Goal: Information Seeking & Learning: Learn about a topic

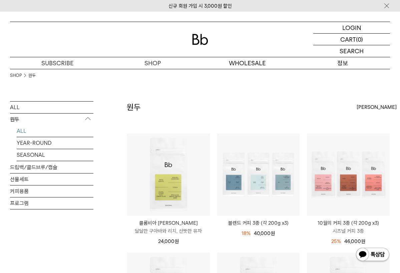
click at [349, 62] on p "정보" at bounding box center [342, 63] width 95 height 12
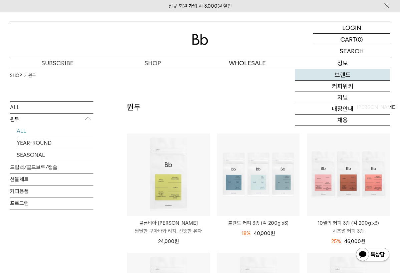
click at [344, 77] on link "브랜드" at bounding box center [342, 74] width 95 height 11
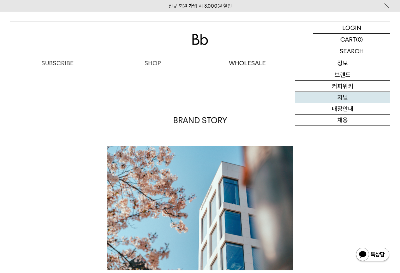
click at [344, 96] on link "저널" at bounding box center [342, 97] width 95 height 11
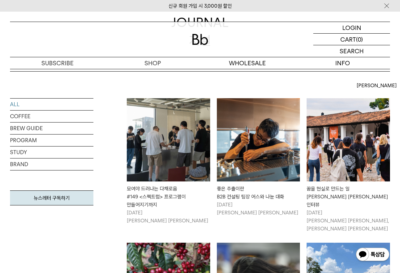
scroll to position [84, 0]
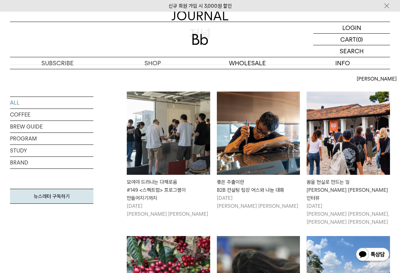
click at [166, 188] on div "모여야 드러나는 다채로움 #149 <스펙트럼> 프로그램이 만들어지기까지" at bounding box center [168, 190] width 83 height 24
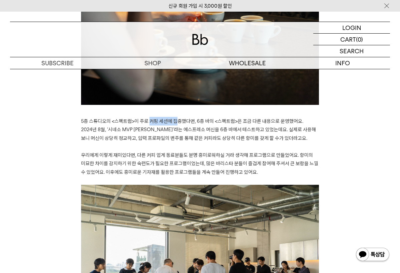
drag, startPoint x: 150, startPoint y: 114, endPoint x: 177, endPoint y: 114, distance: 27.3
click at [177, 118] on span "5층 스튜디오의 <스펙트럼>이 주로 커핑 세션에 집중했다면, 6층 바의 <스펙트럼>은 조금 다른 내용으로 운영했어요. 2024년 8월, ‘시네…" at bounding box center [198, 129] width 235 height 23
click at [176, 118] on span "5층 스튜디오의 <스펙트럼>이 주로 커핑 세션에 집중했다면, 6층 바의 <스펙트럼>은 조금 다른 내용으로 운영했어요. 2024년 8월, ‘시네…" at bounding box center [198, 129] width 235 height 23
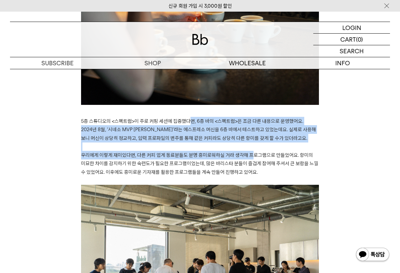
drag, startPoint x: 191, startPoint y: 114, endPoint x: 246, endPoint y: 145, distance: 62.4
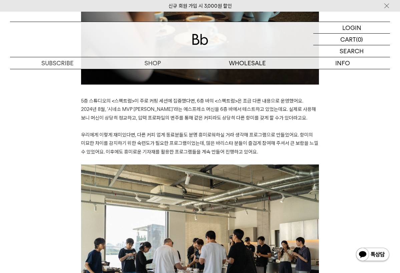
click at [250, 156] on p at bounding box center [200, 160] width 238 height 9
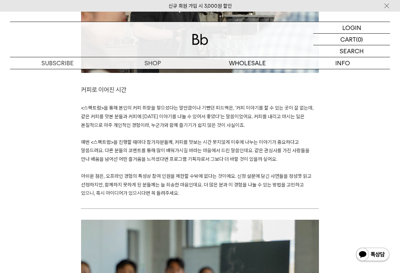
scroll to position [1940, 0]
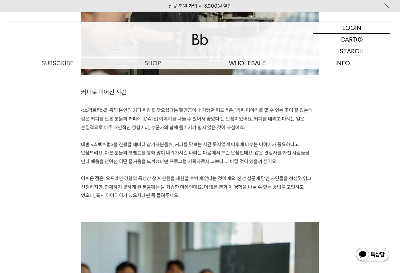
click at [216, 200] on p at bounding box center [200, 204] width 238 height 9
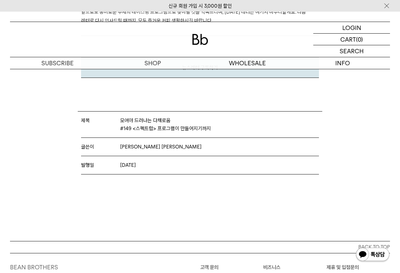
scroll to position [2244, 0]
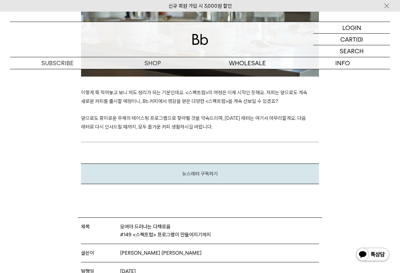
click at [209, 164] on div "뉴스레터 구독하기" at bounding box center [200, 174] width 238 height 21
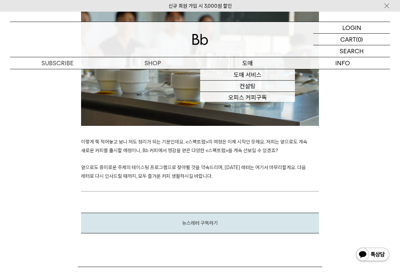
scroll to position [2184, 0]
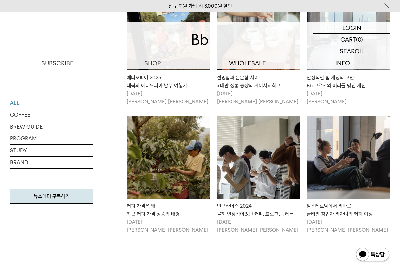
scroll to position [698, 0]
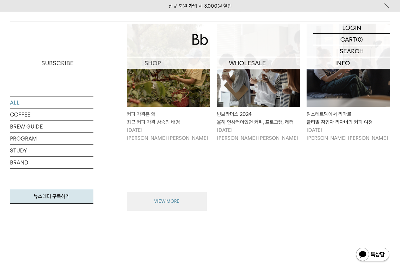
click at [203, 192] on button "VIEW MORE" at bounding box center [167, 201] width 80 height 19
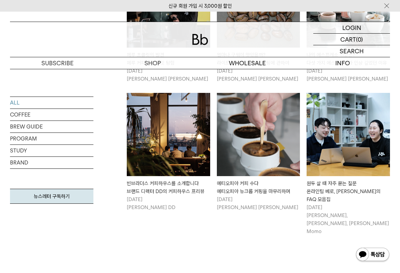
scroll to position [1319, 0]
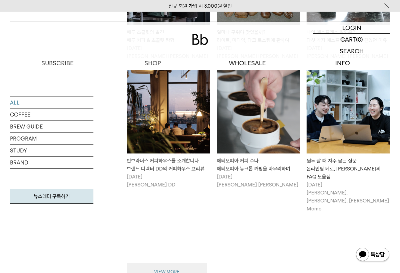
click at [193, 263] on button "VIEW MORE" at bounding box center [167, 272] width 80 height 19
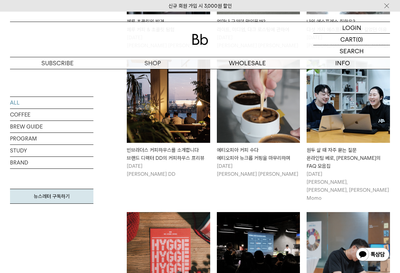
scroll to position [1340, 0]
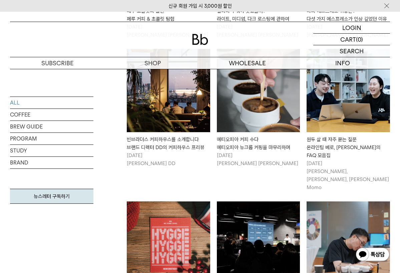
click at [184, 110] on link "빈브라더스 커피하우스를 소개합니다 브랜드 디렉터 DD의 커피하우스 프리뷰 2024/03/06 성훈식 DD" at bounding box center [168, 108] width 83 height 119
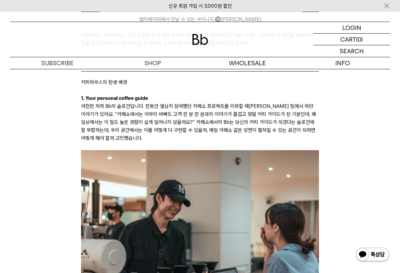
scroll to position [574, 0]
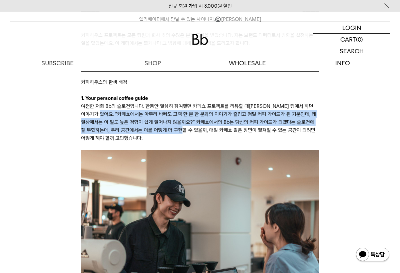
drag, startPoint x: 98, startPoint y: 106, endPoint x: 172, endPoint y: 118, distance: 74.7
click at [172, 118] on p "여전한 저희 Bb의 슬로건입니다. 한동안 열심히 참여했던 카페쇼 프로젝트를 리뷰할 때[PERSON_NAME] 팀에서 하던 이야기가 있어요. “…" at bounding box center [200, 122] width 238 height 40
click at [172, 118] on p "여전한 저희 Bb의 슬로건입니다. 한동안 열심히 참여했던 카페쇼 프로젝트를 리뷰할 때마다 바리스타 팀에서 하던 이야기가 있어요. “카페쇼에서는…" at bounding box center [200, 122] width 238 height 40
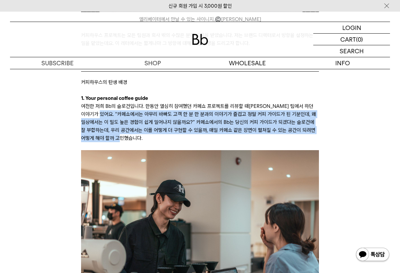
drag, startPoint x: 98, startPoint y: 107, endPoint x: 192, endPoint y: 131, distance: 97.2
click at [192, 131] on p "여전한 저희 Bb의 슬로건입니다. 한동안 열심히 참여했던 카페쇼 프로젝트를 리뷰할 때마다 바리스타 팀에서 하던 이야기가 있어요. “카페쇼에서는…" at bounding box center [200, 122] width 238 height 40
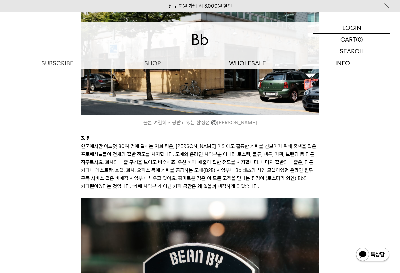
scroll to position [1053, 0]
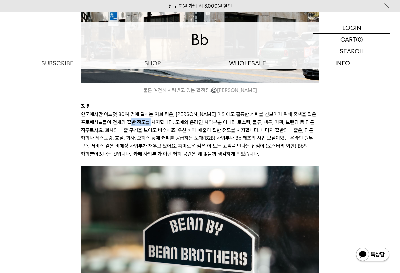
drag, startPoint x: 163, startPoint y: 105, endPoint x: 182, endPoint y: 107, distance: 18.4
click at [182, 110] on p "한국에서만 어느덧 80여 명에 달하는 저희 팀은, 바리스타 이외에도 훌륭한 커피를 선보이기 위해 중책을 맡은 프로페셔널들이 전체의 절반 정도를…" at bounding box center [200, 134] width 238 height 48
click at [178, 110] on p "한국에서만 어느덧 80여 명에 달하는 저희 팀은, 바리스타 이외에도 훌륭한 커피를 선보이기 위해 중책을 맡은 프로페셔널들이 전체의 절반 정도를…" at bounding box center [200, 134] width 238 height 48
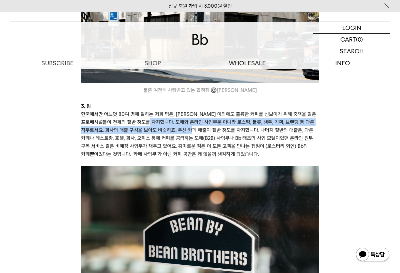
drag, startPoint x: 178, startPoint y: 107, endPoint x: 222, endPoint y: 117, distance: 45.0
click at [222, 116] on p "한국에서만 어느덧 80여 명에 달하는 저희 팀은, 바리스타 이외에도 훌륭한 커피를 선보이기 위해 중책을 맡은 프로페셔널들이 전체의 절반 정도를…" at bounding box center [200, 134] width 238 height 48
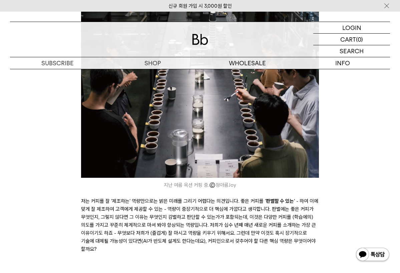
scroll to position [1493, 0]
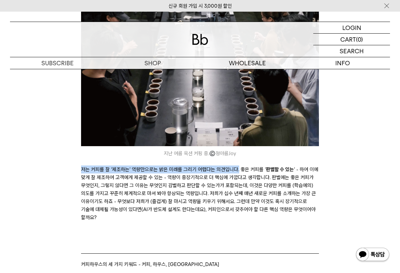
drag, startPoint x: 82, startPoint y: 179, endPoint x: 237, endPoint y: 180, distance: 155.3
click at [237, 180] on p "저는 커피를 잘 ‘제조하는’ 역량만으로는 밝은 미래를 그리기 어렵다는 의견입니다. 좋은 커피를 ‘ 판별할 수 있는 ’ - 하여 이에 맞게 잘 …" at bounding box center [200, 198] width 238 height 64
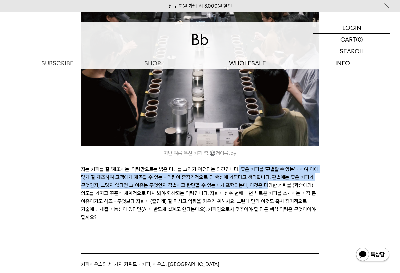
drag, startPoint x: 237, startPoint y: 179, endPoint x: 267, endPoint y: 192, distance: 32.2
click at [267, 192] on p "저는 커피를 잘 ‘제조하는’ 역량만으로는 밝은 미래를 그리기 어렵다는 의견입니다. 좋은 커피를 ‘ 판별할 수 있는 ’ - 하여 이에 맞게 잘 …" at bounding box center [200, 198] width 238 height 64
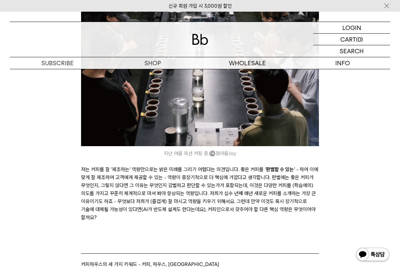
click at [271, 192] on p "저는 커피를 잘 ‘제조하는’ 역량만으로는 밝은 미래를 그리기 어렵다는 의견입니다. 좋은 커피를 ‘ 판별할 수 있는 ’ - 하여 이에 맞게 잘 …" at bounding box center [200, 198] width 238 height 64
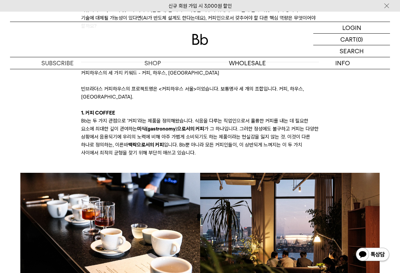
scroll to position [1685, 0]
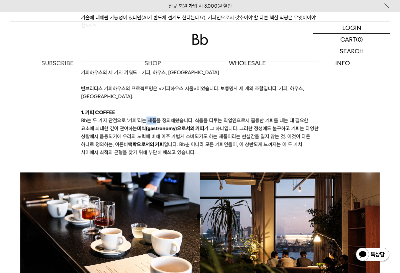
drag, startPoint x: 145, startPoint y: 114, endPoint x: 154, endPoint y: 116, distance: 9.2
click at [154, 117] on p "Bb는 두 가지 관점으로 ‘커피’라는 제품을 정의해왔습니다. 식음을 다루는 직업인으로서 훌륭한 커피를 내는 데 필요한 요소에 최대한 깊이 관여…" at bounding box center [200, 137] width 238 height 40
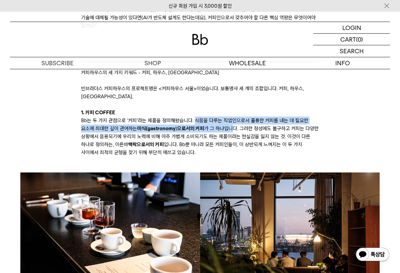
drag, startPoint x: 196, startPoint y: 113, endPoint x: 233, endPoint y: 123, distance: 39.0
click at [233, 124] on p "Bb는 두 가지 관점으로 ‘커피’라는 제품을 정의해왔습니다. 식음을 다루는 직업인으로서 훌륭한 커피를 내는 데 필요한 요소에 최대한 깊이 관여…" at bounding box center [200, 137] width 238 height 40
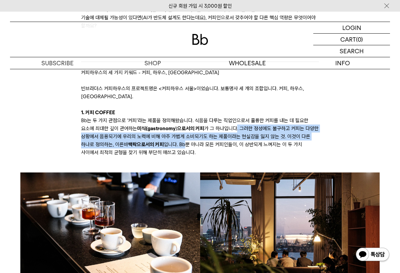
drag, startPoint x: 236, startPoint y: 123, endPoint x: 186, endPoint y: 136, distance: 51.8
click at [186, 136] on p "Bb는 두 가지 관점으로 ‘커피’라는 제품을 정의해왔습니다. 식음을 다루는 직업인으로서 훌륭한 커피를 내는 데 필요한 요소에 최대한 깊이 관여…" at bounding box center [200, 137] width 238 height 40
click at [185, 137] on p "Bb는 두 가지 관점으로 ‘커피’라는 제품을 정의해왔습니다. 식음을 다루는 직업인으로서 훌륭한 커피를 내는 데 필요한 요소에 최대한 깊이 관여…" at bounding box center [200, 137] width 238 height 40
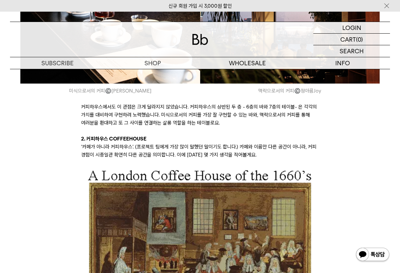
scroll to position [1915, 0]
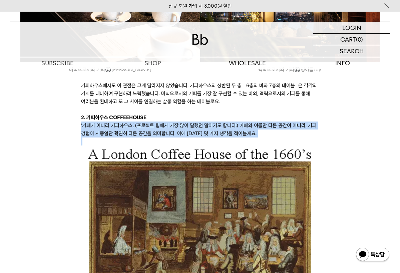
drag, startPoint x: 81, startPoint y: 121, endPoint x: 242, endPoint y: 133, distance: 162.0
click at [234, 138] on p at bounding box center [200, 142] width 238 height 8
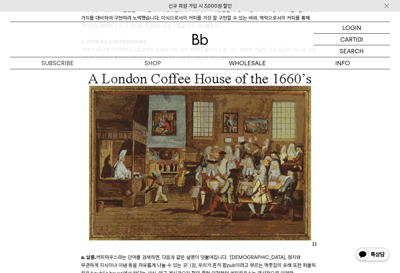
scroll to position [2086, 0]
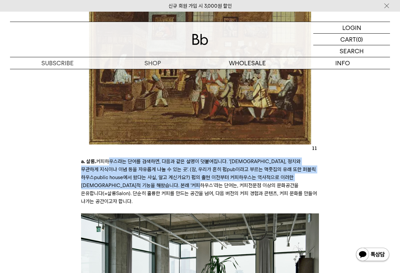
drag, startPoint x: 107, startPoint y: 157, endPoint x: 145, endPoint y: 175, distance: 42.2
click at [145, 175] on p "a. 살롱. 커피하우스라는 단어를 검색하면, 다음과 같은 설명이 덧붙여집니다. ‘종교, 정치와 무관하게 지식이나 이념 등을 자유롭게 나눌 수 …" at bounding box center [200, 90] width 238 height 232
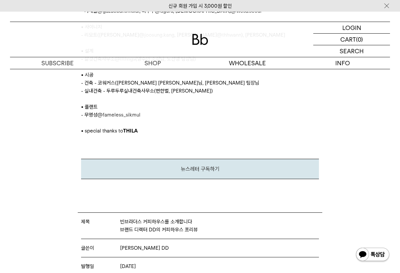
scroll to position [3325, 0]
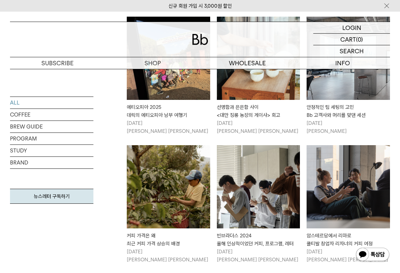
scroll to position [500, 0]
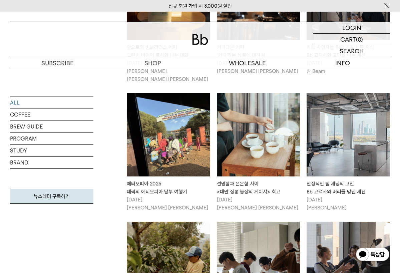
click at [250, 137] on img at bounding box center [258, 134] width 83 height 83
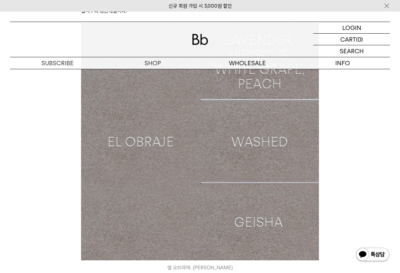
scroll to position [1719, 0]
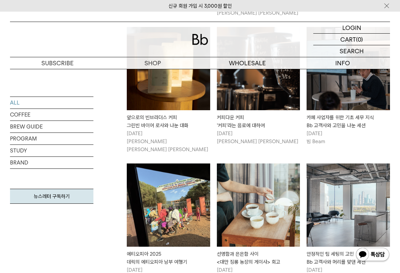
scroll to position [414, 0]
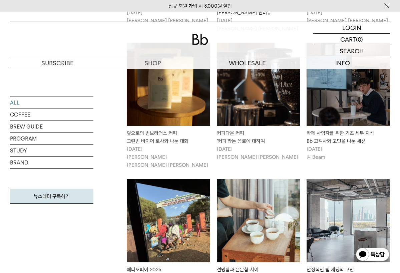
click at [245, 129] on div "커피다운 커피 '커피'라는 음료에 대하여" at bounding box center [258, 137] width 83 height 16
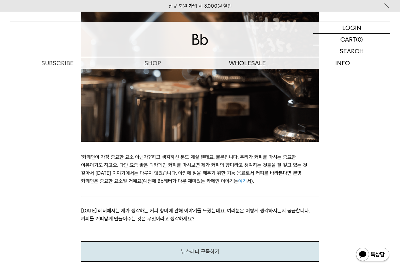
scroll to position [1839, 0]
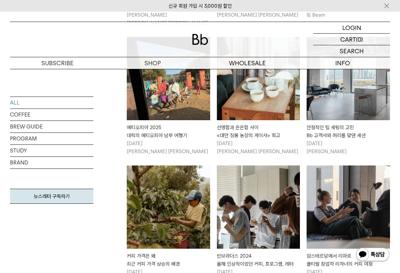
scroll to position [558, 0]
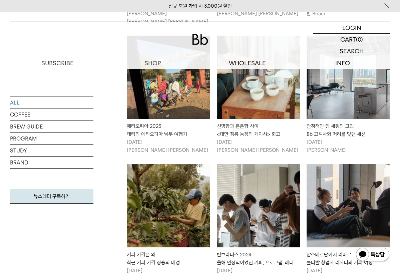
click at [163, 217] on img at bounding box center [168, 205] width 83 height 83
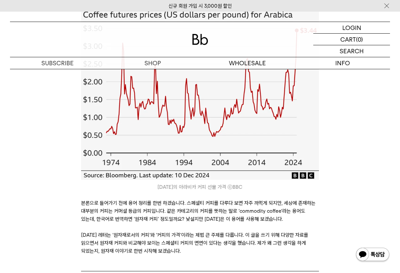
scroll to position [293, 0]
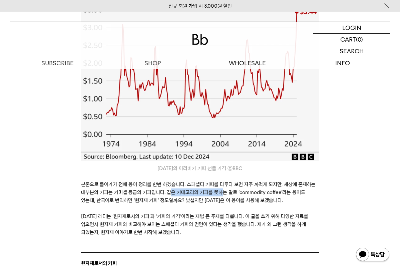
drag, startPoint x: 168, startPoint y: 192, endPoint x: 220, endPoint y: 192, distance: 52.0
click at [220, 192] on p "본론으로 들어가기 전에 용어 정리를 한번 하겠습니다. 스페셜티 커피를 다루다 보면 자주 까먹게 되지만, 세상에 존재하는 대부분의 커피는 커머셜…" at bounding box center [200, 193] width 238 height 24
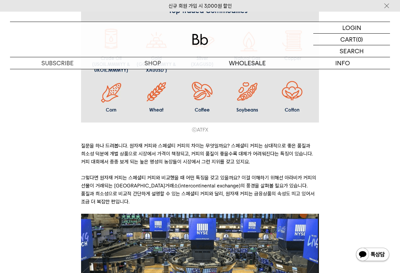
scroll to position [626, 0]
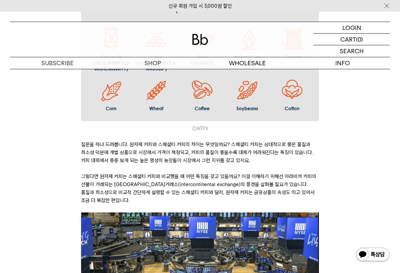
click at [114, 147] on p "질문을 하나 드려봅니다. 원자재 커피와 스페셜티 커피의 차이는 무엇일까요? 스페셜티 커피는 상대적으로 좋은 품질과 희소성 덕분에 개별 상품으로…" at bounding box center [200, 153] width 238 height 24
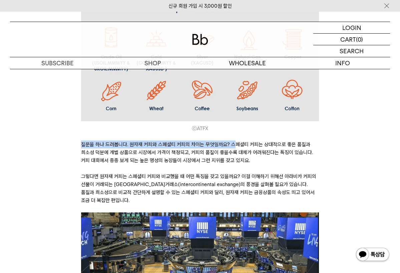
drag, startPoint x: 82, startPoint y: 145, endPoint x: 235, endPoint y: 141, distance: 153.4
click at [235, 141] on p "질문을 하나 드려봅니다. 원자재 커피와 스페셜티 커피의 차이는 무엇일까요? 스페셜티 커피는 상대적으로 좋은 품질과 희소성 덕분에 개별 상품으로…" at bounding box center [200, 153] width 238 height 24
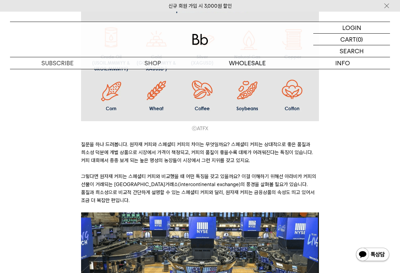
click at [190, 153] on p "질문을 하나 드려봅니다. 원자재 커피와 스페셜티 커피의 차이는 무엇일까요? 스페셜티 커피는 상대적으로 좋은 품질과 희소성 덕분에 개별 상품으로…" at bounding box center [200, 153] width 238 height 24
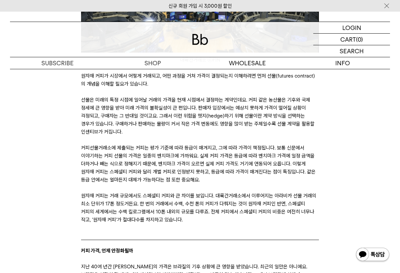
scroll to position [895, 0]
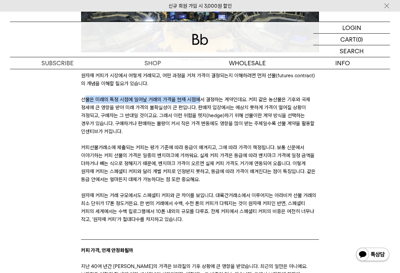
drag, startPoint x: 86, startPoint y: 98, endPoint x: 201, endPoint y: 100, distance: 114.3
click at [201, 100] on p "선물은 미래의 특정 시점에 일어날 거래의 가격을 현재 시점에서 결정하는 계약인데요. 커피 같은 농산물은 기후와 국제 정세에 큰 영향을 받아 미…" at bounding box center [200, 116] width 238 height 40
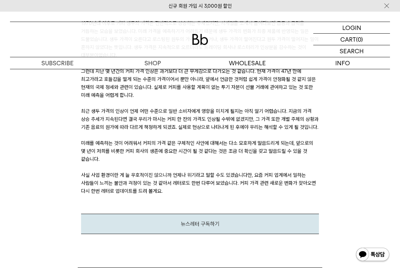
scroll to position [1572, 0]
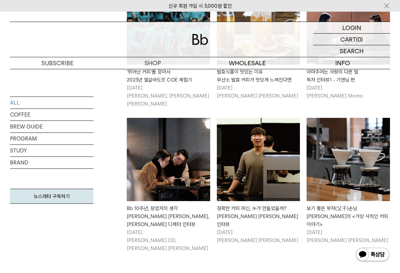
scroll to position [1962, 0]
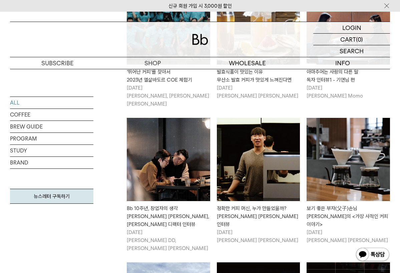
click at [148, 229] on p "[DATE] [PERSON_NAME] DD, [PERSON_NAME] [PERSON_NAME]" at bounding box center [168, 241] width 83 height 24
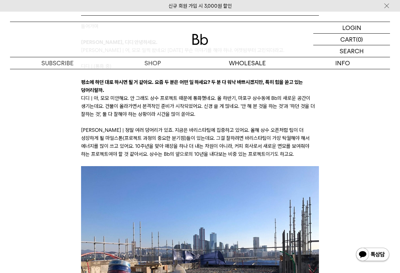
scroll to position [459, 0]
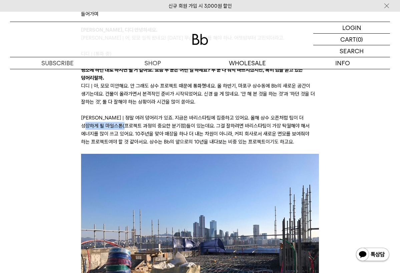
drag, startPoint x: 100, startPoint y: 116, endPoint x: 142, endPoint y: 118, distance: 41.4
click at [142, 118] on p "루이 | 정말 여러 덩어리가 있죠. 지금은 바리스타팀에 집중하고 있어요. 올해 상수 오픈처럼 팀이 더 성장하게 될 마일스톤(프로젝트 과정의 중…" at bounding box center [200, 130] width 238 height 32
click at [152, 118] on p "루이 | 정말 여러 덩어리가 있죠. 지금은 바리스타팀에 집중하고 있어요. 올해 상수 오픈처럼 팀이 더 성장하게 될 마일스톤(프로젝트 과정의 중…" at bounding box center [200, 130] width 238 height 32
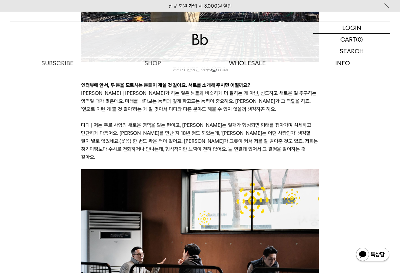
scroll to position [710, 0]
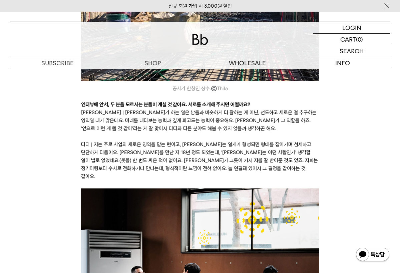
click at [152, 118] on p "루이 | 저희가 하는 일은 남들과 비슷하게 더 잘하는 게 아닌, 선도하고 새로운 걸 추구하는 영역일 때가 많은데요. 미래를 내다보는 능력과 깊…" at bounding box center [200, 121] width 238 height 24
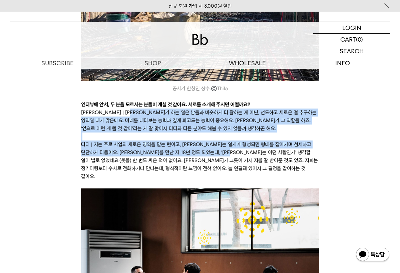
drag, startPoint x: 139, startPoint y: 103, endPoint x: 238, endPoint y: 141, distance: 106.2
click at [221, 146] on p "디디 | 저는 주로 사업의 새로운 영역을 맡는 편이고, 루이는 얼개가 형성되면 형태를 잡아가며 섬세하고 단단하게 다듬어요. 루이를 만난 지 1…" at bounding box center [200, 161] width 238 height 40
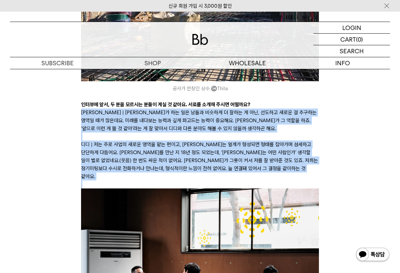
drag, startPoint x: 79, startPoint y: 106, endPoint x: 191, endPoint y: 170, distance: 129.0
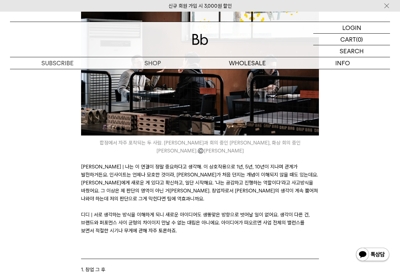
scroll to position [921, 0]
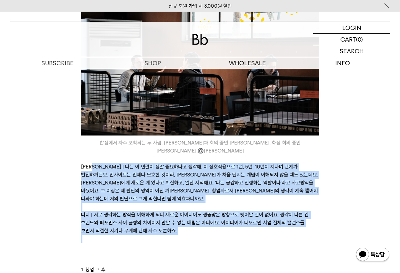
drag, startPoint x: 92, startPoint y: 141, endPoint x: 166, endPoint y: 219, distance: 107.5
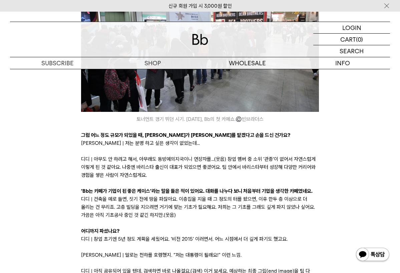
scroll to position [1691, 0]
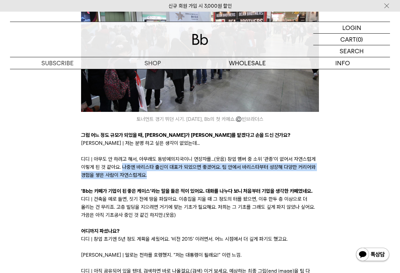
drag, startPoint x: 121, startPoint y: 121, endPoint x: 160, endPoint y: 131, distance: 40.6
click at [160, 155] on p "디디 | 아무도 안 하려고 해서, 아무래도 동방예의지국이니 연장자를…(웃음) 창업 멤버 중 소위 ‘관종’이 없어서 자연스럽게 이렇게 된 것 같…" at bounding box center [200, 167] width 238 height 24
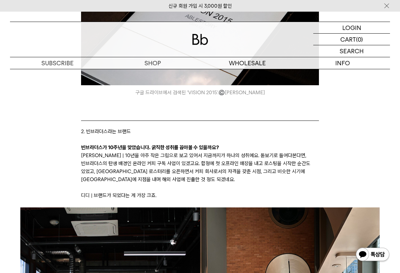
scroll to position [2103, 0]
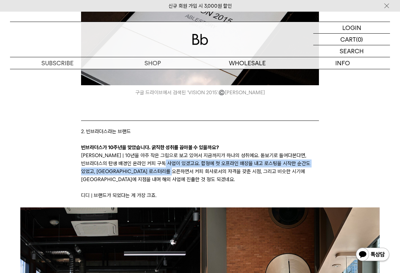
drag, startPoint x: 162, startPoint y: 119, endPoint x: 173, endPoint y: 123, distance: 11.6
click at [173, 152] on p "루이 | 10년을 아주 작은 그림으로 보고 있어서 지금까지가 하나의 성취예요. 돋보기로 들여다본다면, 빈브라더스의 탄생 배경인 온라인 커피 구…" at bounding box center [200, 168] width 238 height 32
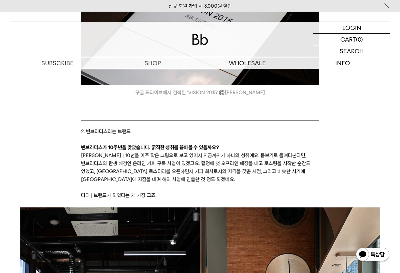
click at [165, 152] on p "루이 | 10년을 아주 작은 그림으로 보고 있어서 지금까지가 하나의 성취예요. 돋보기로 들여다본다면, 빈브라더스의 탄생 배경인 온라인 커피 구…" at bounding box center [200, 168] width 238 height 32
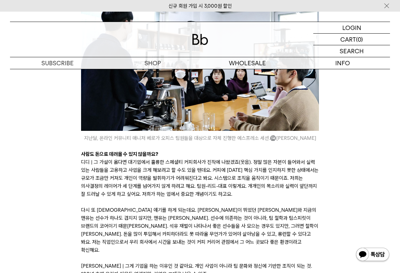
scroll to position [3035, 0]
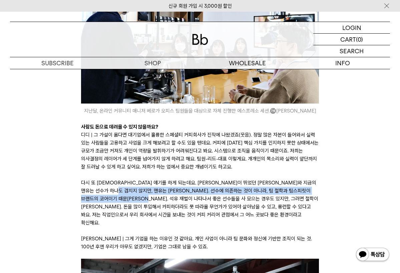
drag, startPoint x: 139, startPoint y: 146, endPoint x: 173, endPoint y: 151, distance: 34.0
click at [173, 179] on p "다시 또 구단 얘기를 하게 되는데요. 박지성이 뛰었던 맨유와 지금의 맨유는 선수가 하나도 겹치지 않지만, 맨유는 맨유죠. 선수에 의존하는 것이…" at bounding box center [200, 203] width 238 height 48
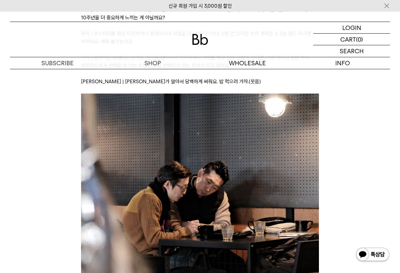
scroll to position [4387, 0]
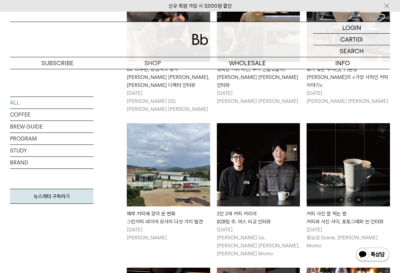
scroll to position [2137, 0]
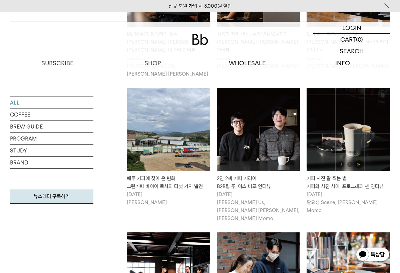
click at [258, 175] on div "2인 2색 커피 커리어 B2B팀 주, 어스 비교 인터뷰" at bounding box center [258, 183] width 83 height 16
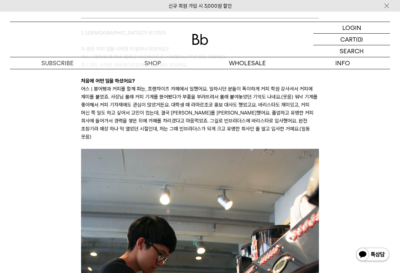
scroll to position [665, 0]
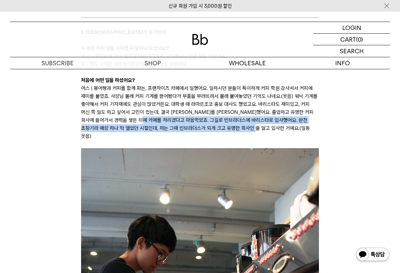
drag, startPoint x: 145, startPoint y: 111, endPoint x: 247, endPoint y: 121, distance: 102.5
click at [247, 121] on p "어스 | 붕어빵과 커피를 함께 파는, 프랜차이즈 카페에서 일했어요. 일하시던 분들이 특이하게 커피 학원 강사셔서 커피에 재미를 붙였죠. 사장님…" at bounding box center [200, 112] width 238 height 56
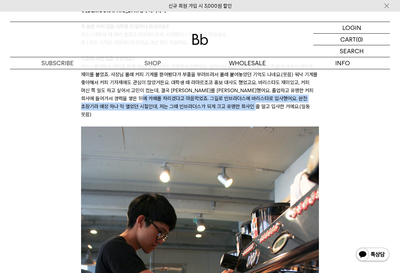
scroll to position [688, 0]
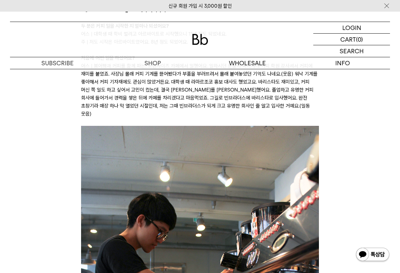
click at [253, 118] on p at bounding box center [200, 122] width 238 height 8
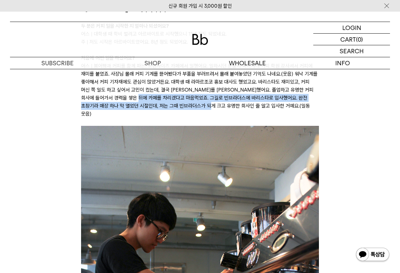
drag, startPoint x: 143, startPoint y: 92, endPoint x: 201, endPoint y: 100, distance: 58.5
click at [201, 100] on p "어스 | 붕어빵과 커피를 함께 파는, 프랜차이즈 카페에서 일했어요. 일하시던 분들이 특이하게 커피 학원 강사셔서 커피에 재미를 붙였죠. 사장님…" at bounding box center [200, 90] width 238 height 56
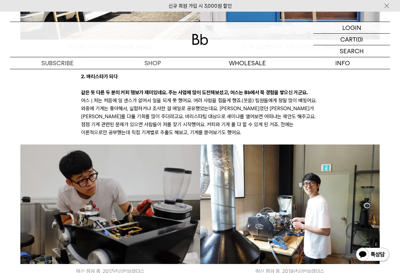
scroll to position [1378, 0]
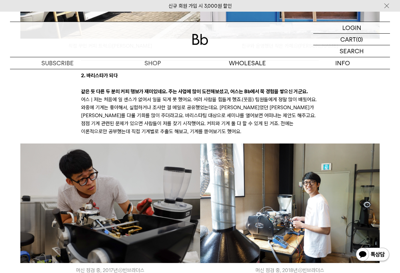
click at [102, 98] on p "어스 | 저는 처음에 일 센스가 없어서 일을 되게 못 했어요. 여러 사람을 힘들게 했죠.(웃음) 팀원들에게 정말 많이 배웠어요. 와중에 기계는…" at bounding box center [200, 116] width 238 height 40
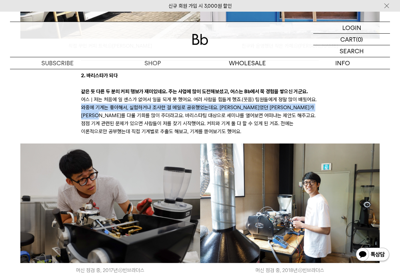
drag, startPoint x: 83, startPoint y: 93, endPoint x: 118, endPoint y: 95, distance: 35.1
click at [118, 96] on p "어스 | 저는 처음에 일 센스가 없어서 일을 되게 못 했어요. 여러 사람을 힘들게 했죠.(웃음) 팀원들에게 정말 많이 배웠어요. 와중에 기계는…" at bounding box center [200, 116] width 238 height 40
click at [174, 96] on p "어스 | 저는 처음에 일 센스가 없어서 일을 되게 못 했어요. 여러 사람을 힘들게 했죠.(웃음) 팀원들에게 정말 많이 배웠어요. 와중에 기계는…" at bounding box center [200, 116] width 238 height 40
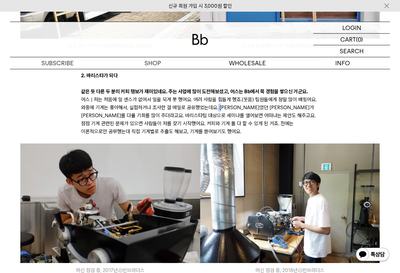
drag, startPoint x: 217, startPoint y: 90, endPoint x: 223, endPoint y: 90, distance: 6.0
click at [223, 96] on p "어스 | 저는 처음에 일 센스가 없어서 일을 되게 못 했어요. 여러 사람을 힘들게 했죠.(웃음) 팀원들에게 정말 많이 배웠어요. 와중에 기계는…" at bounding box center [200, 116] width 238 height 40
click at [211, 96] on p "어스 | 저는 처음에 일 센스가 없어서 일을 되게 못 했어요. 여러 사람을 힘들게 했죠.(웃음) 팀원들에게 정말 많이 배웠어요. 와중에 기계는…" at bounding box center [200, 116] width 238 height 40
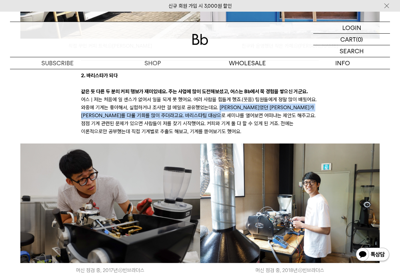
drag, startPoint x: 219, startPoint y: 91, endPoint x: 245, endPoint y: 98, distance: 26.7
click at [245, 98] on p "어스 | 저는 처음에 일 센스가 없어서 일을 되게 못 했어요. 여러 사람을 힘들게 했죠.(웃음) 팀원들에게 정말 많이 배웠어요. 와중에 기계는…" at bounding box center [200, 116] width 238 height 40
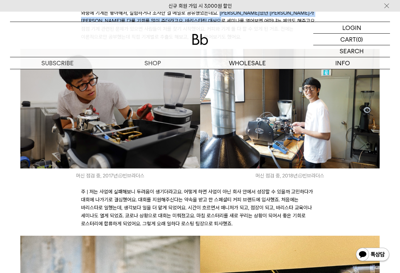
scroll to position [1548, 0]
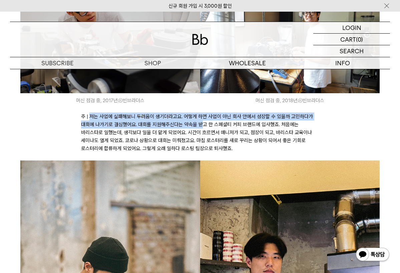
drag, startPoint x: 90, startPoint y: 100, endPoint x: 200, endPoint y: 111, distance: 110.5
click at [202, 113] on p "주 | 저는 사업에 실패해보니 두려움이 생기더라고요. 어떻게 하면 사업이 아닌 회사 안에서 성장할 수 있을까 고민하다가 대회에 나가기로 결심했…" at bounding box center [200, 133] width 238 height 40
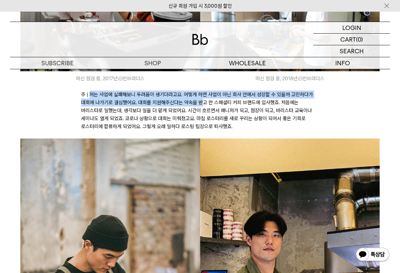
click at [181, 91] on p "주 | 저는 사업에 실패해보니 두려움이 생기더라고요. 어떻게 하면 사업이 아닌 회사 안에서 성장할 수 있을까 고민하다가 대회에 나가기로 결심했…" at bounding box center [200, 111] width 238 height 40
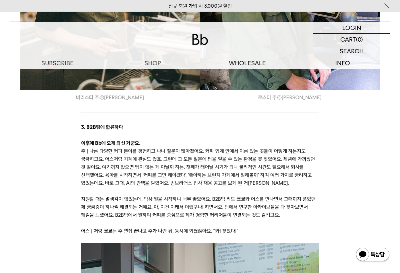
scroll to position [1898, 0]
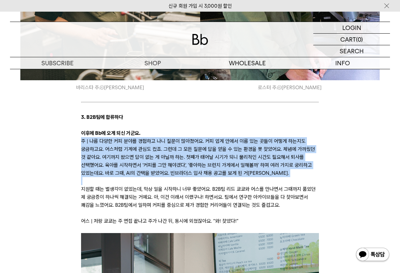
drag, startPoint x: 82, startPoint y: 125, endPoint x: 251, endPoint y: 165, distance: 174.0
click at [251, 165] on div "독자님 안녕하세요, 에디터 모모입니다. 오늘은 같은 듯 다른 두 사람을 독자님께 야심 차게 소개합니다. Bb의 어벤져스라고 불리는 B2B팀의 …" at bounding box center [200, 106] width 238 height 3652
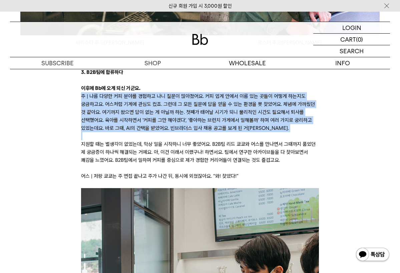
scroll to position [1942, 0]
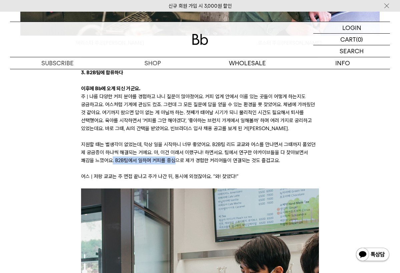
drag, startPoint x: 97, startPoint y: 145, endPoint x: 198, endPoint y: 145, distance: 101.3
click at [198, 145] on p "지원할 때는 별생각이 없었는데, 막상 일을 시작하니 너무 좋았어요. B2B팀 리드 쿄쿄와 어스를 만나면서 그때까지 품었던 제 궁금증이 하나씩 …" at bounding box center [200, 153] width 238 height 24
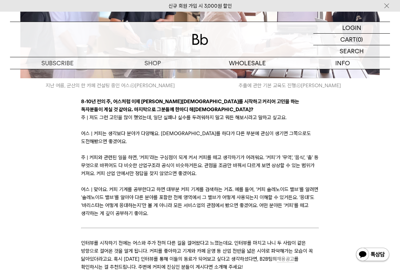
scroll to position [3457, 0]
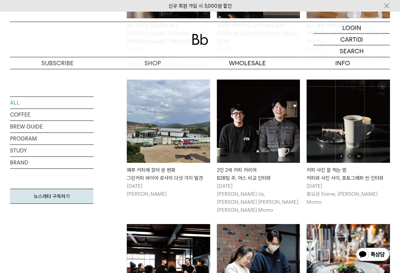
scroll to position [2141, 0]
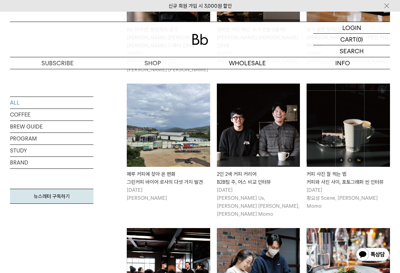
click at [325, 170] on div "커피 사진 잘 찍는 법 커피와 사진 사이, 포토그래퍼 씬 인터뷰" at bounding box center [347, 178] width 83 height 16
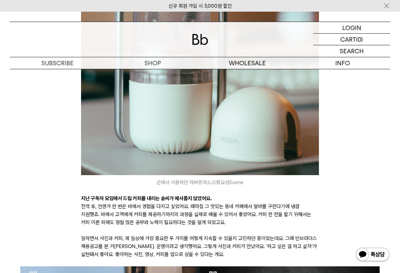
scroll to position [1982, 0]
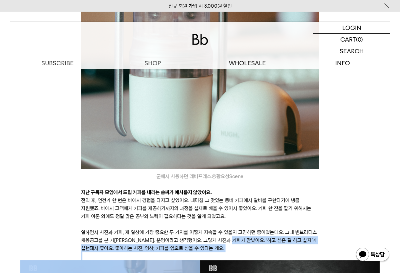
drag, startPoint x: 236, startPoint y: 241, endPoint x: 53, endPoint y: 273, distance: 185.3
click at [81, 273] on div "독자님 안녕하세요, 에디터 모모입니다. [DEMOGRAPHIC_DATA] 바람이 매서운 [DATE], 따뜻하게 보내고 계세요? 저는 하남 스타…" at bounding box center [200, 277] width 238 height 4163
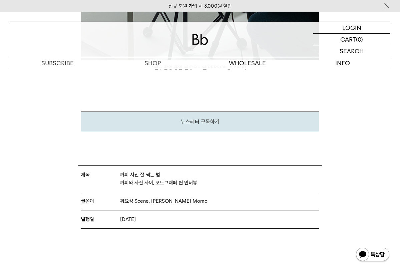
scroll to position [4268, 0]
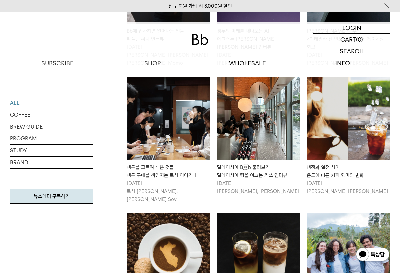
scroll to position [2640, 0]
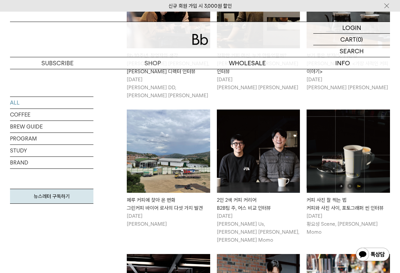
scroll to position [2115, 0]
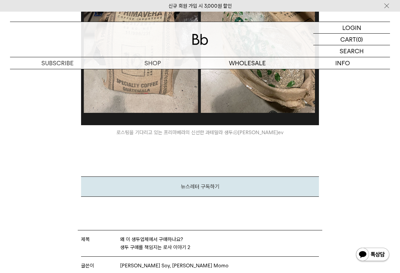
scroll to position [2871, 0]
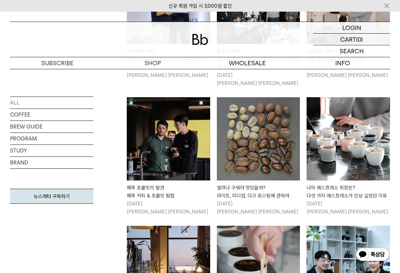
scroll to position [1168, 0]
